Goal: Task Accomplishment & Management: Use online tool/utility

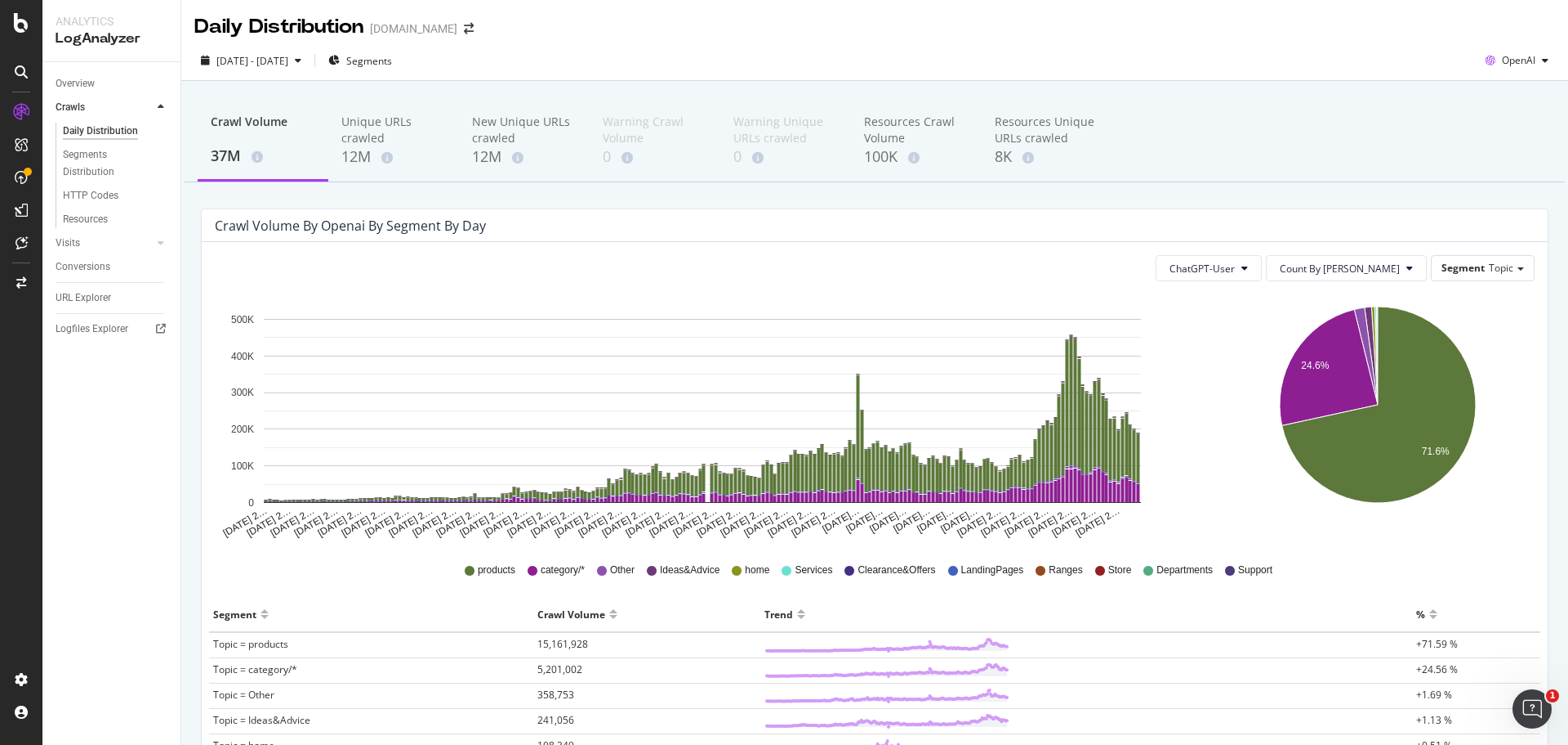
click at [120, 527] on div "Overview Crawls Daily Distribution Segments Distribution HTTP Codes Resources V…" at bounding box center [112, 403] width 138 height 683
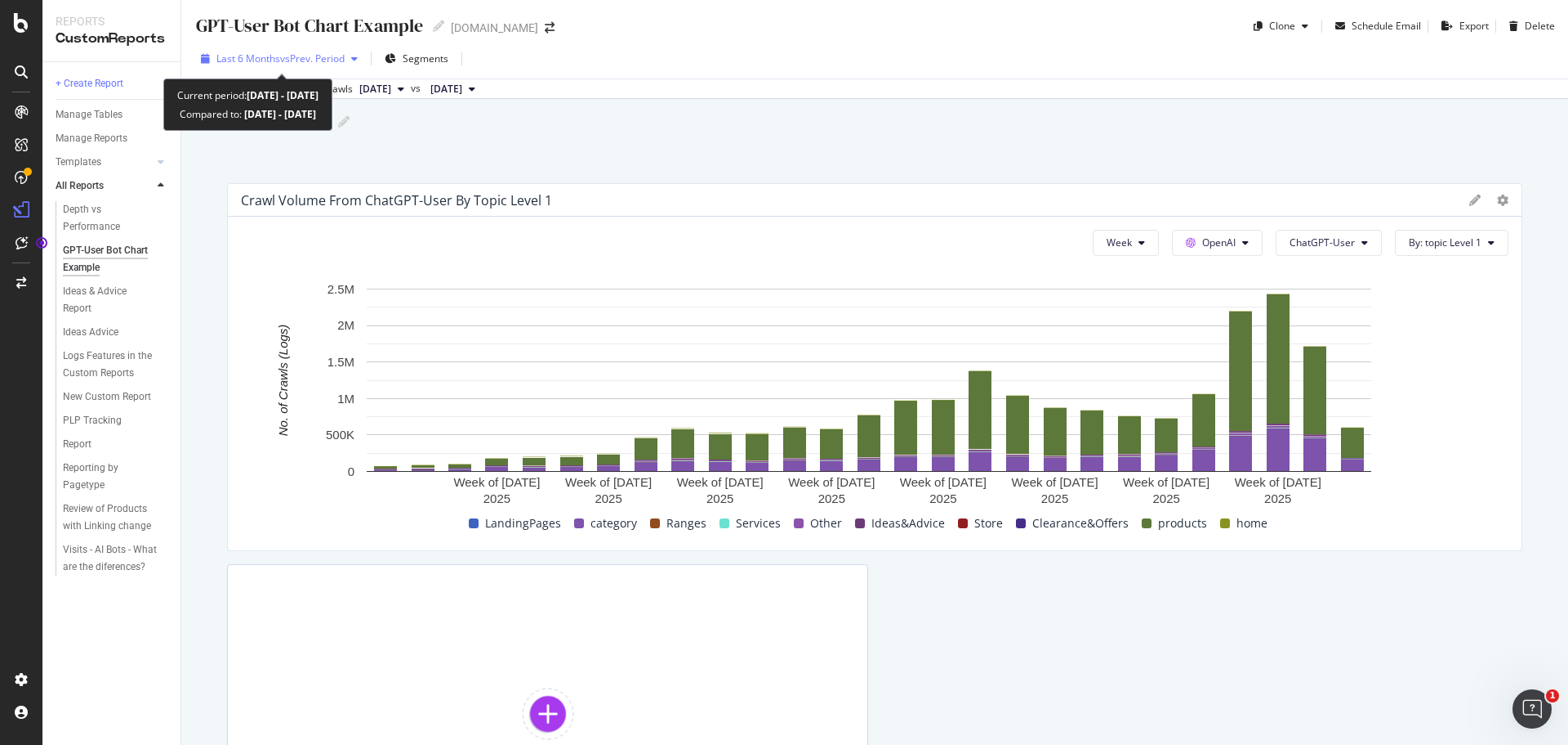
click at [259, 63] on span "Last 6 Months" at bounding box center [247, 58] width 63 height 14
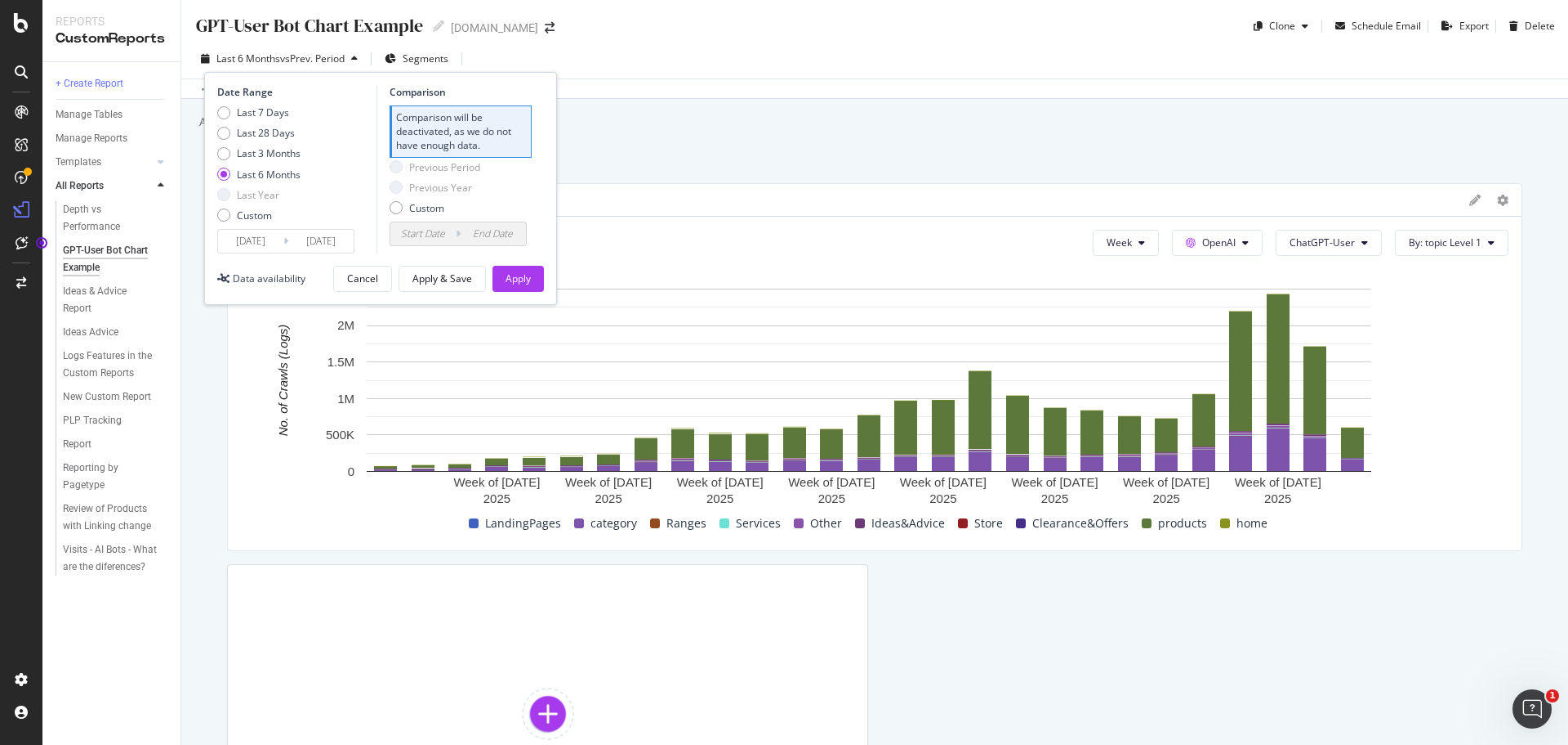
click at [816, 184] on div "Crawl Volume from ChatGPT-User by topic Level 1" at bounding box center [874, 201] width 1294 height 33
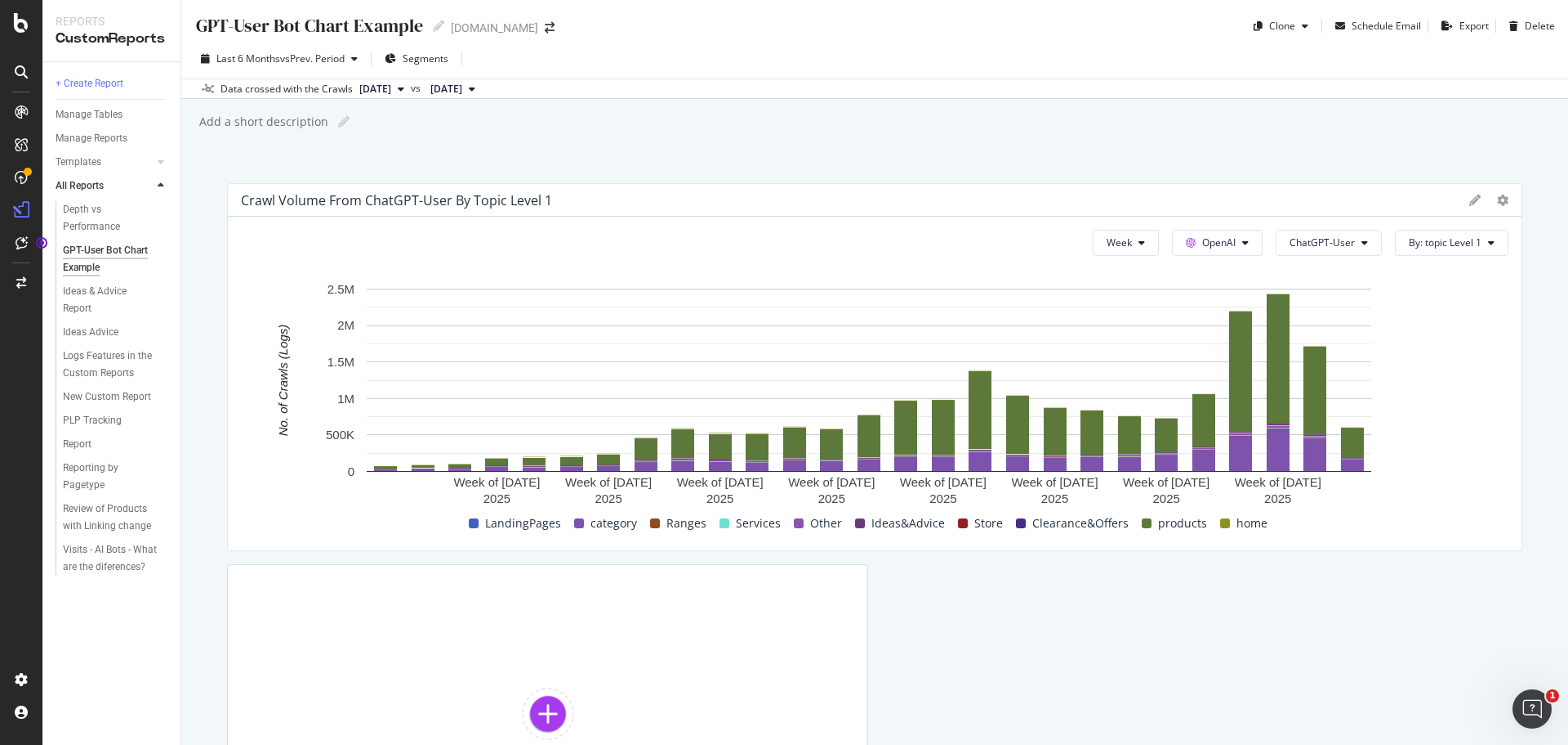
click at [1132, 223] on div "Week OpenAI ChatGPT-User By: topic Level 1 Hold CTRL while clicking to filter t…" at bounding box center [874, 383] width 1294 height 333
click at [1110, 239] on span "Week" at bounding box center [1119, 242] width 25 height 14
click at [1027, 215] on div "Crawl Volume from ChatGPT-User by topic Level 1" at bounding box center [874, 201] width 1294 height 33
click at [1497, 198] on icon at bounding box center [1503, 201] width 12 height 12
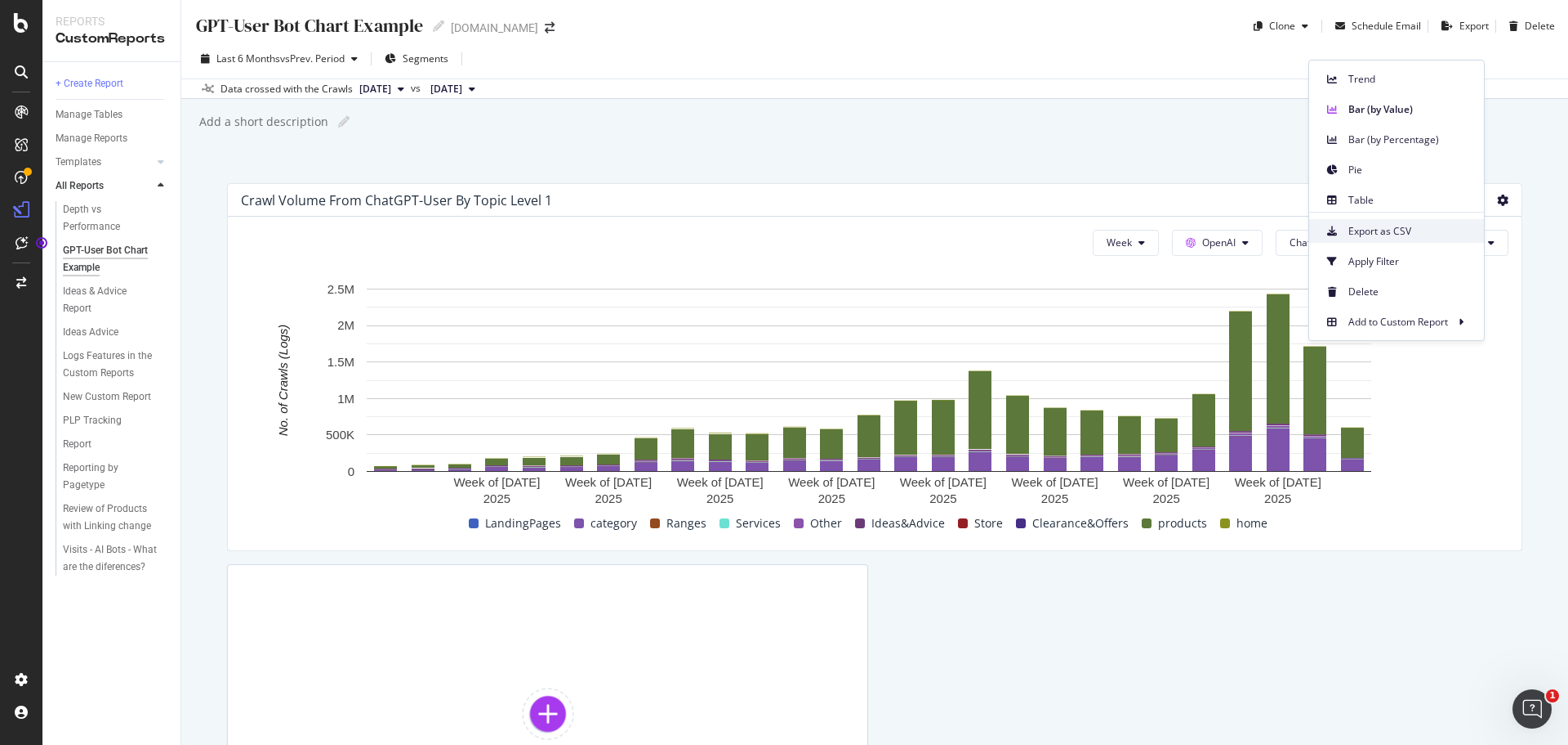
click at [1420, 232] on span "Export as CSV" at bounding box center [1410, 231] width 123 height 15
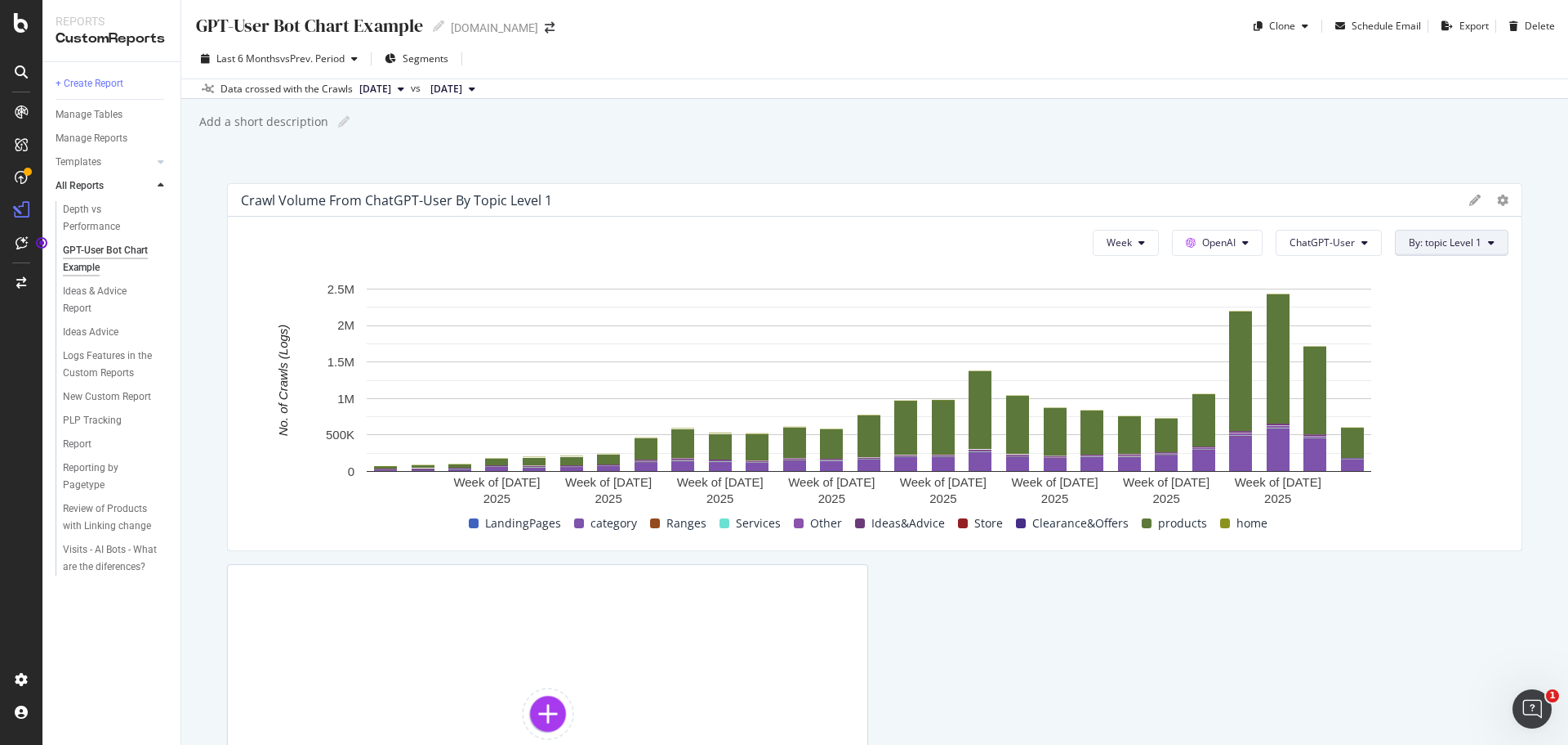
click at [1446, 251] on button "By: topic Level 1" at bounding box center [1451, 242] width 114 height 26
click at [1401, 295] on div "Select a Segment" at bounding box center [1395, 301] width 202 height 27
click at [1423, 328] on div "Segments" at bounding box center [1403, 331] width 180 height 22
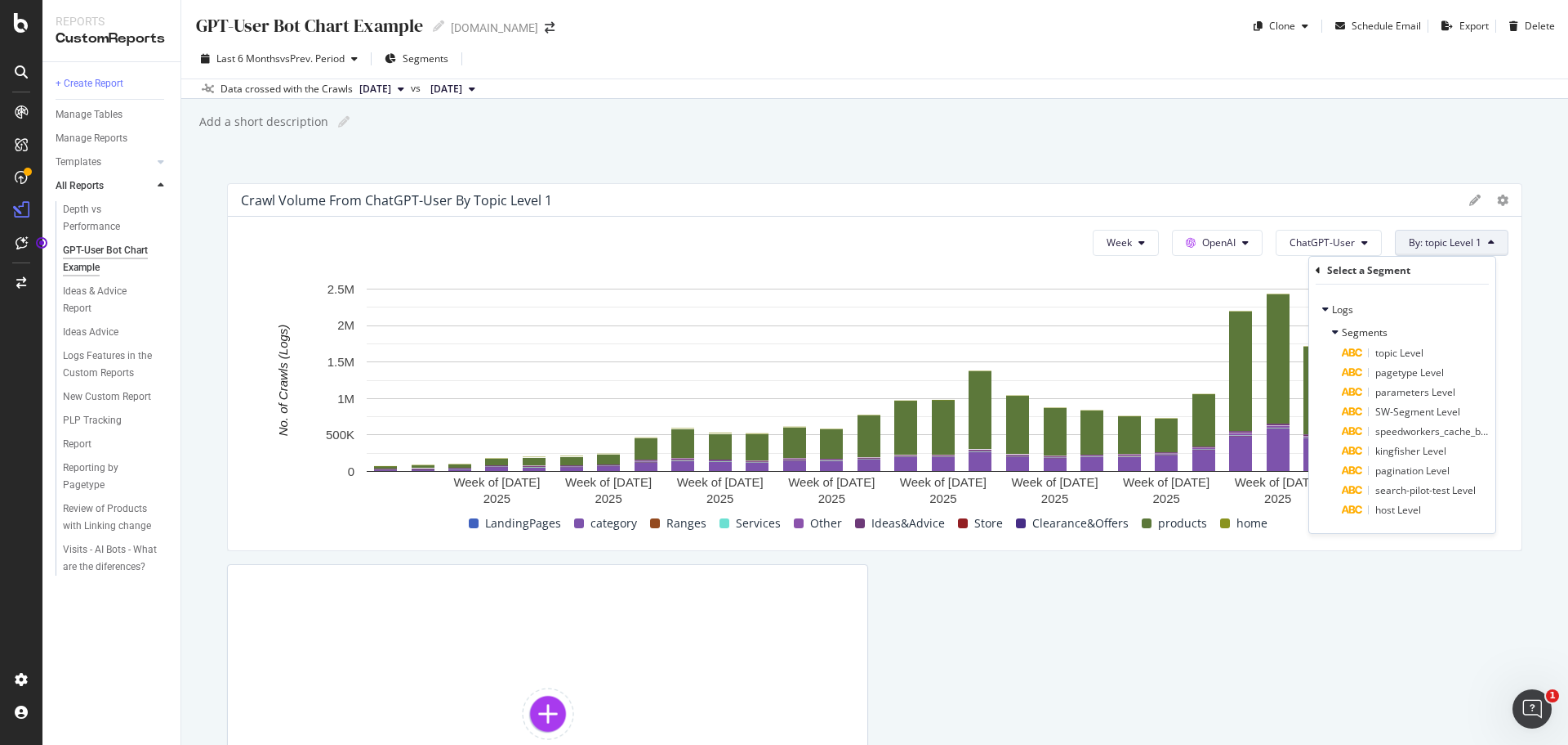
click at [1449, 523] on div "Logs Segments topic Level pagetype Level parameters Level SW-Segment Level spee…" at bounding box center [1402, 408] width 186 height 248
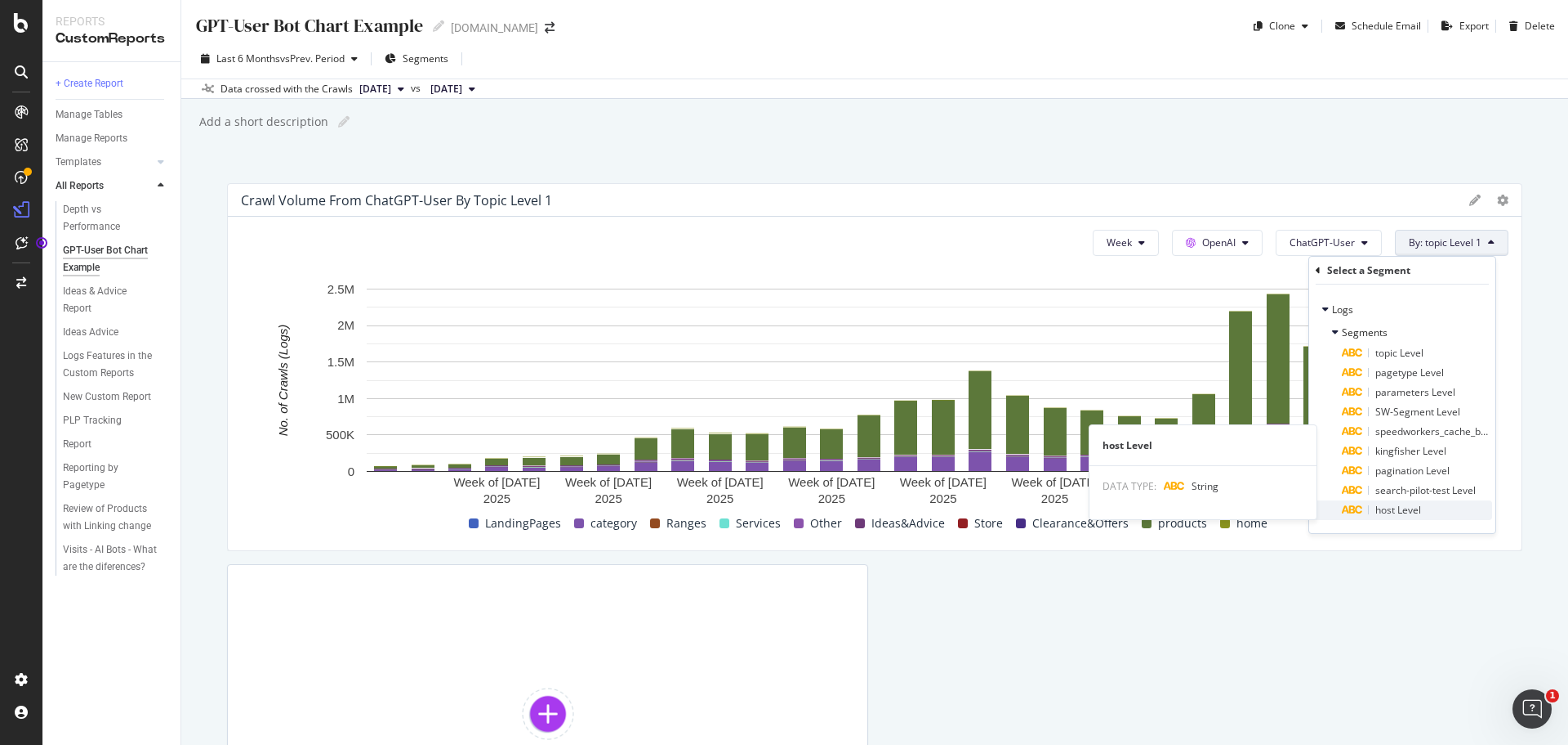
click at [1443, 515] on div "host Level" at bounding box center [1417, 510] width 150 height 19
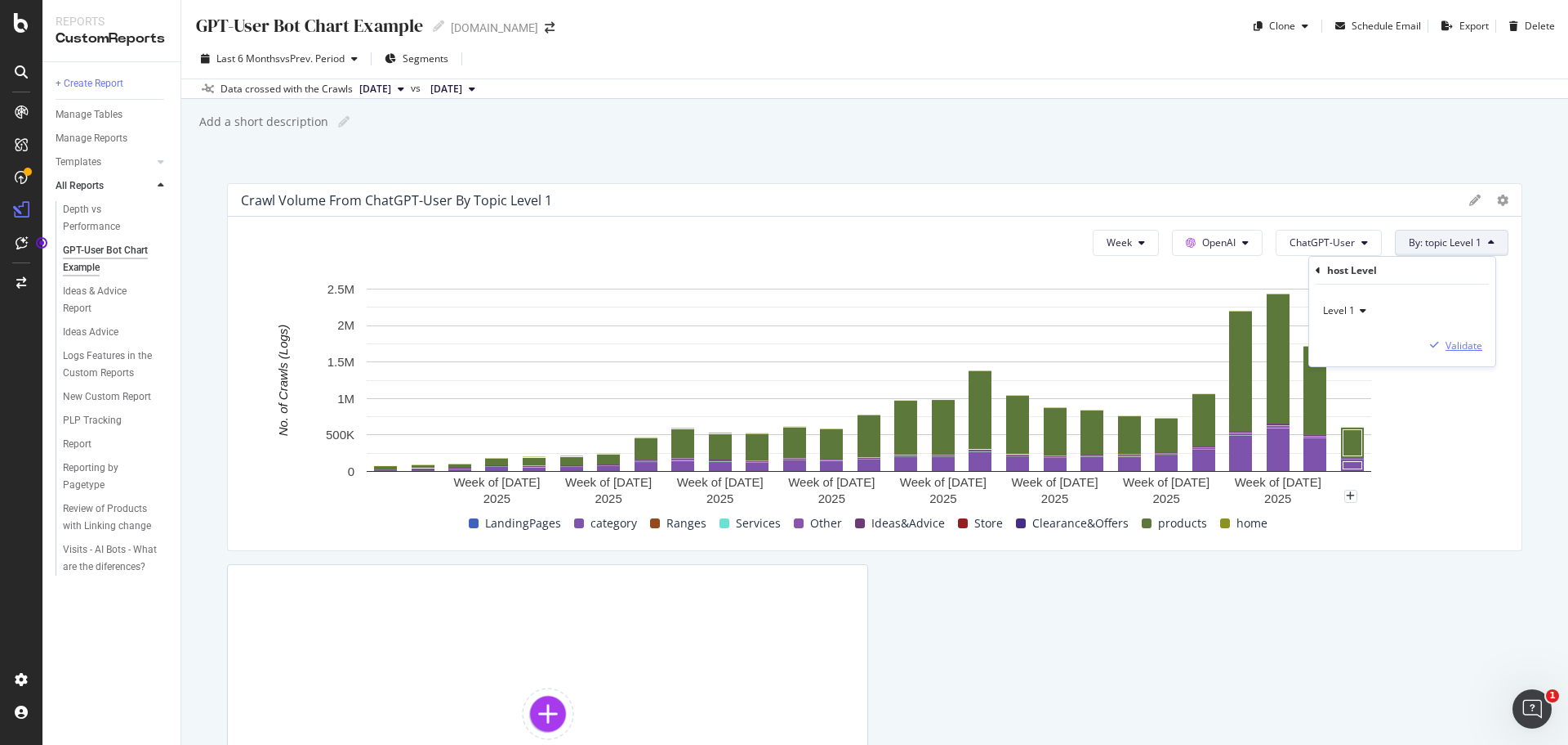
click at [1455, 346] on div "Validate" at bounding box center [1464, 345] width 37 height 14
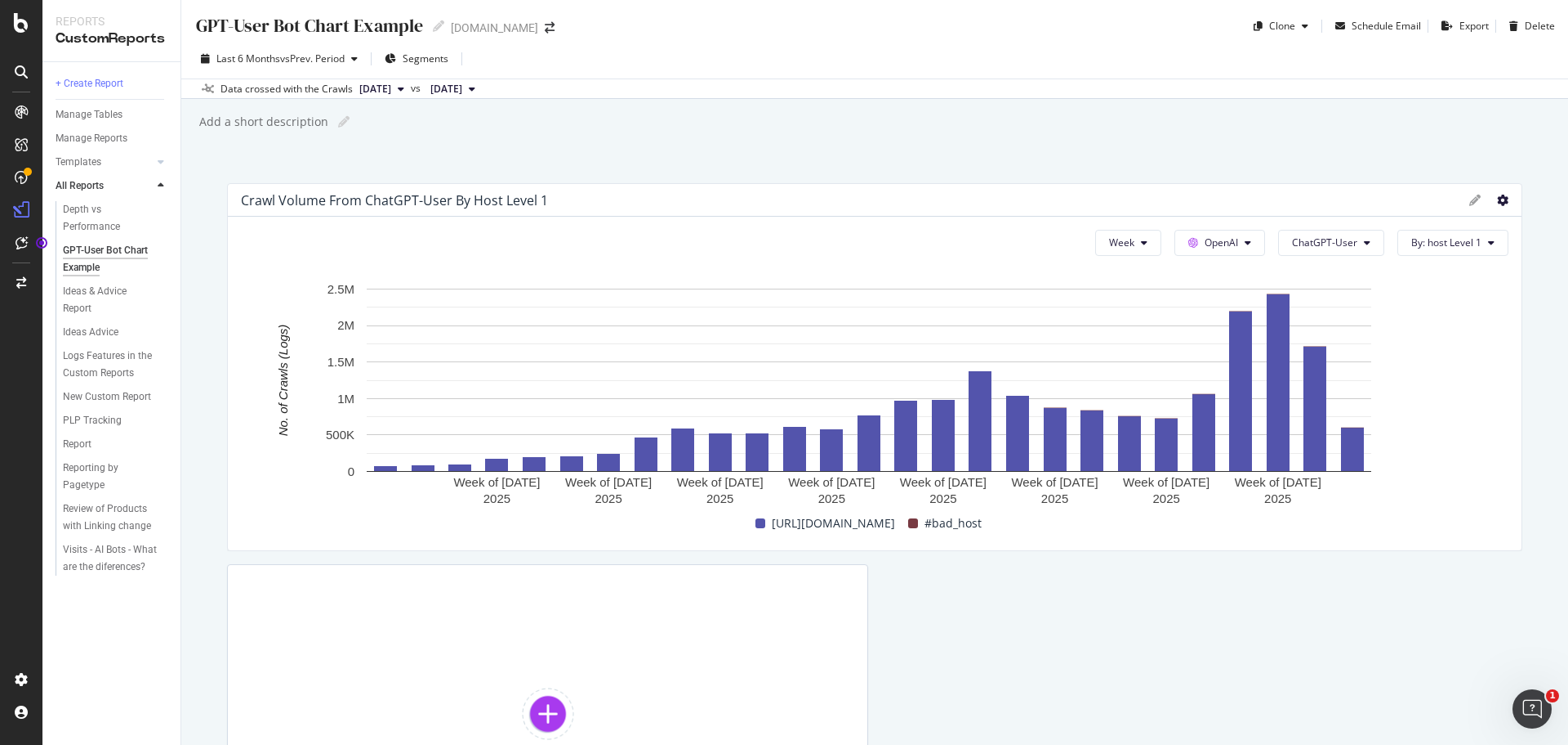
click at [1497, 201] on icon at bounding box center [1503, 201] width 12 height 12
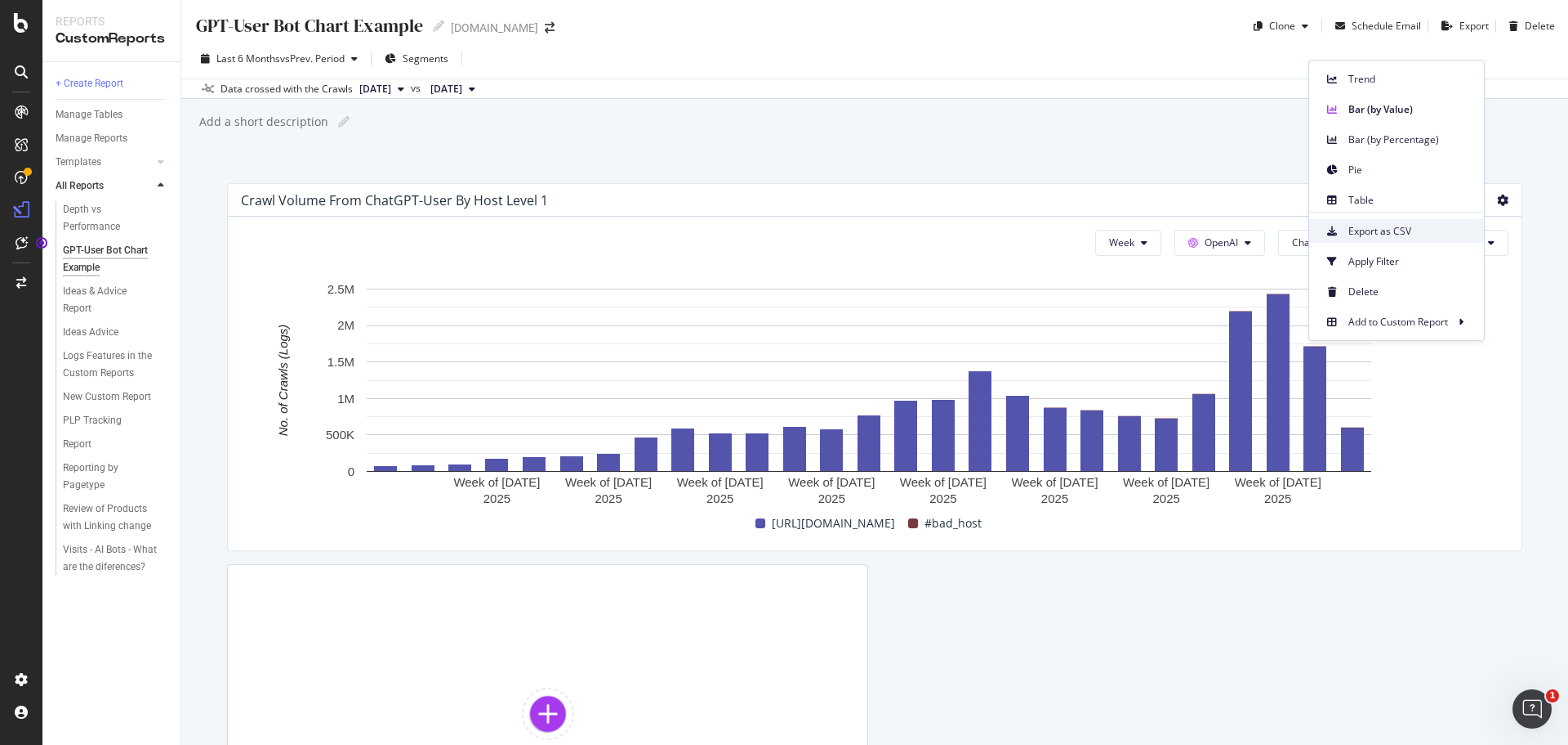
click at [1391, 242] on div "Export as CSV" at bounding box center [1397, 231] width 175 height 23
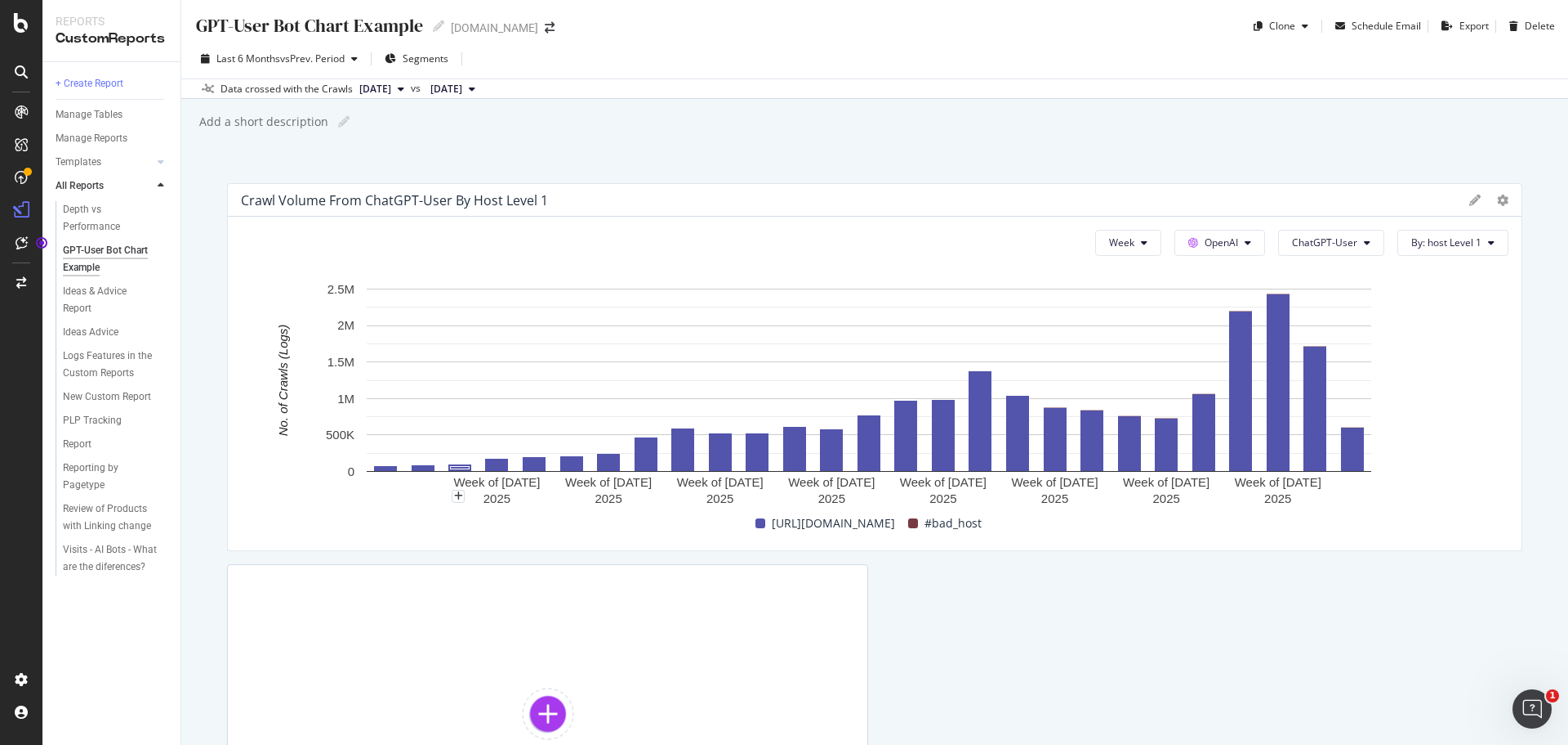
drag, startPoint x: 964, startPoint y: 134, endPoint x: 1005, endPoint y: 150, distance: 44.0
click at [965, 135] on div "GPT-User Bot Chart Example GPT-User Bot Chart Example www.diy.com Clone Schedul…" at bounding box center [874, 372] width 1387 height 745
